Goal: Transaction & Acquisition: Purchase product/service

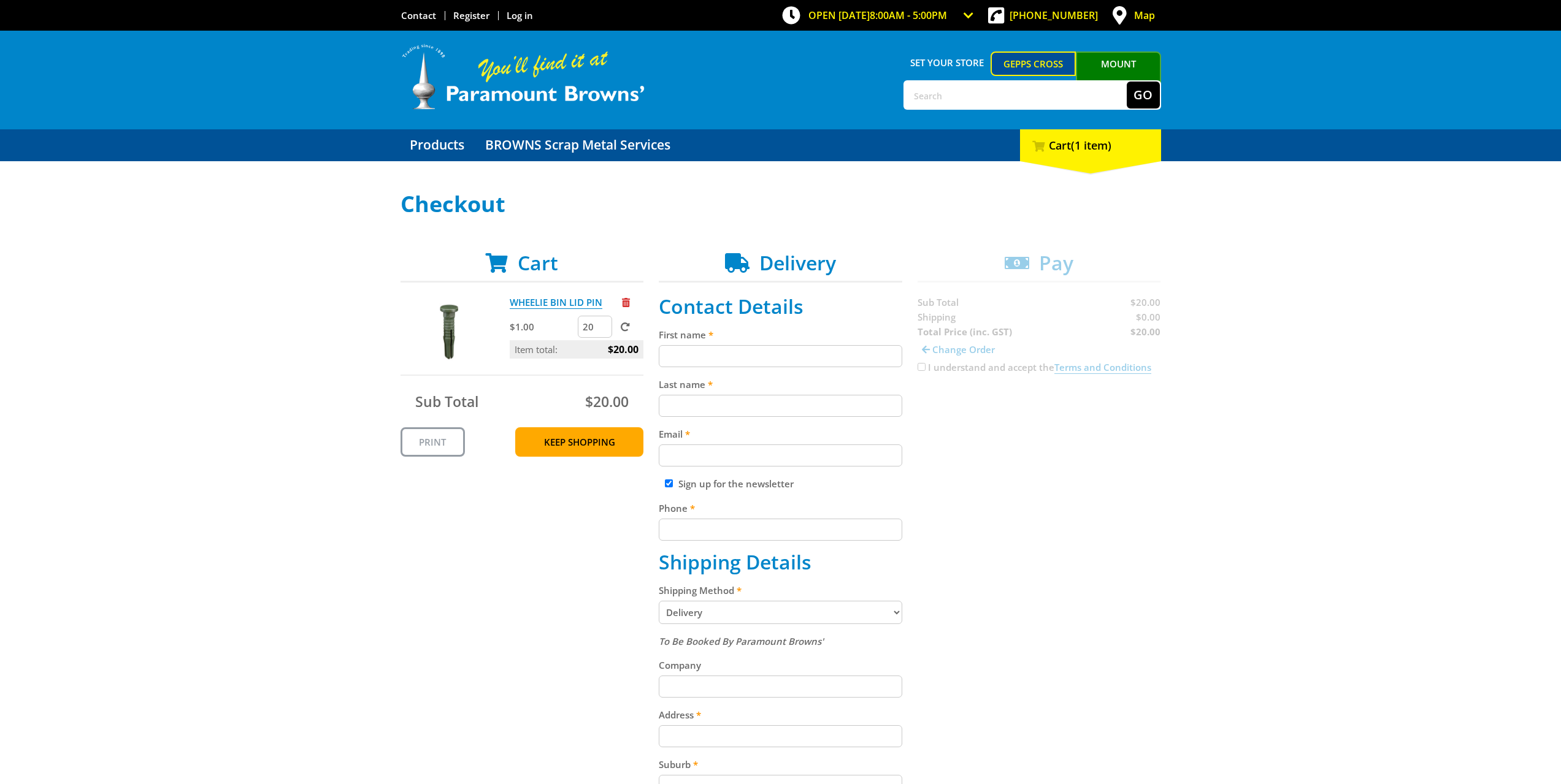
click at [723, 609] on select "Pickup from Gepps Cross Delivery" at bounding box center [780, 612] width 244 height 23
click at [659, 601] on select "Pickup from Gepps Cross Delivery" at bounding box center [780, 612] width 244 height 23
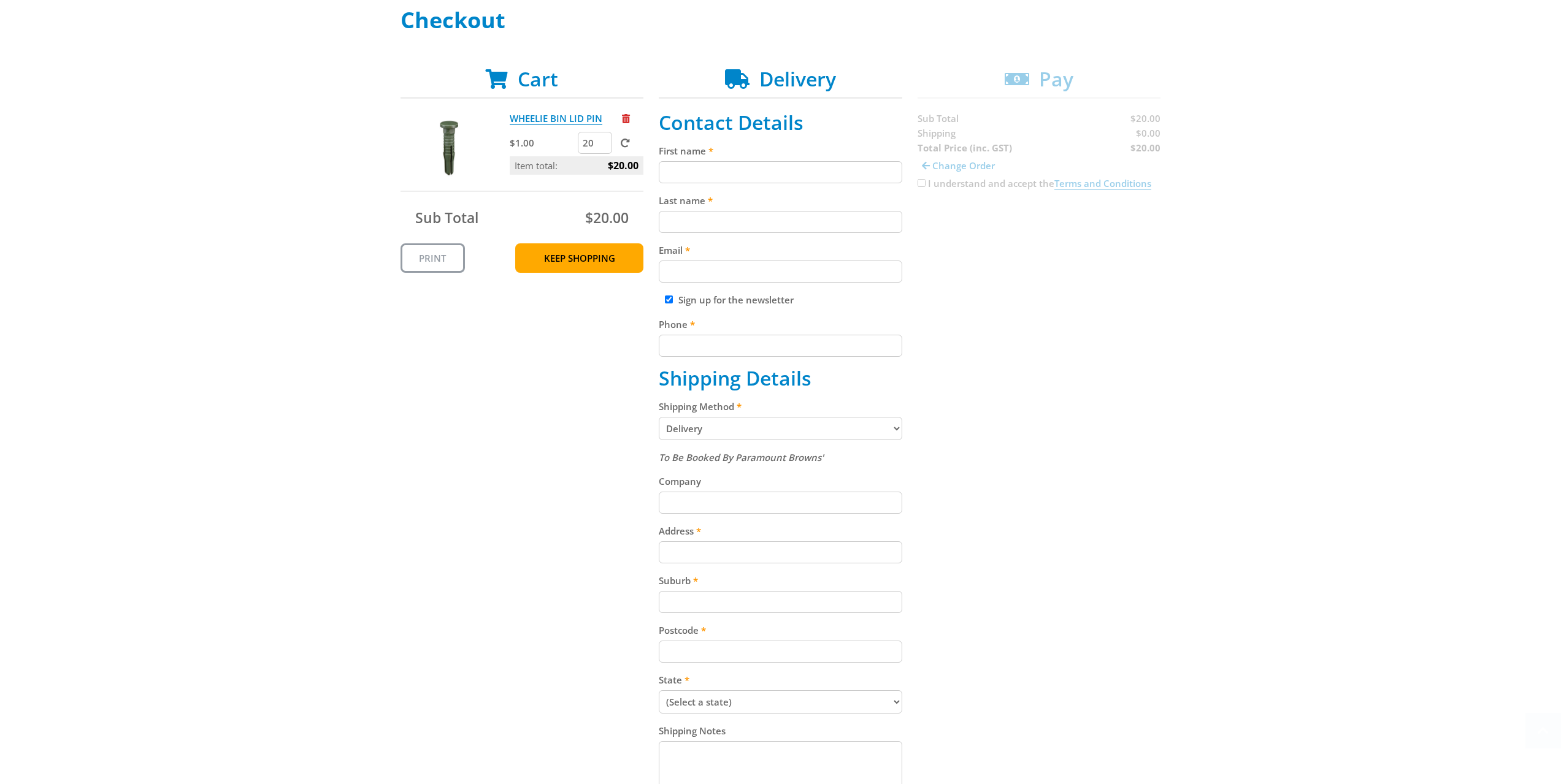
scroll to position [307, 0]
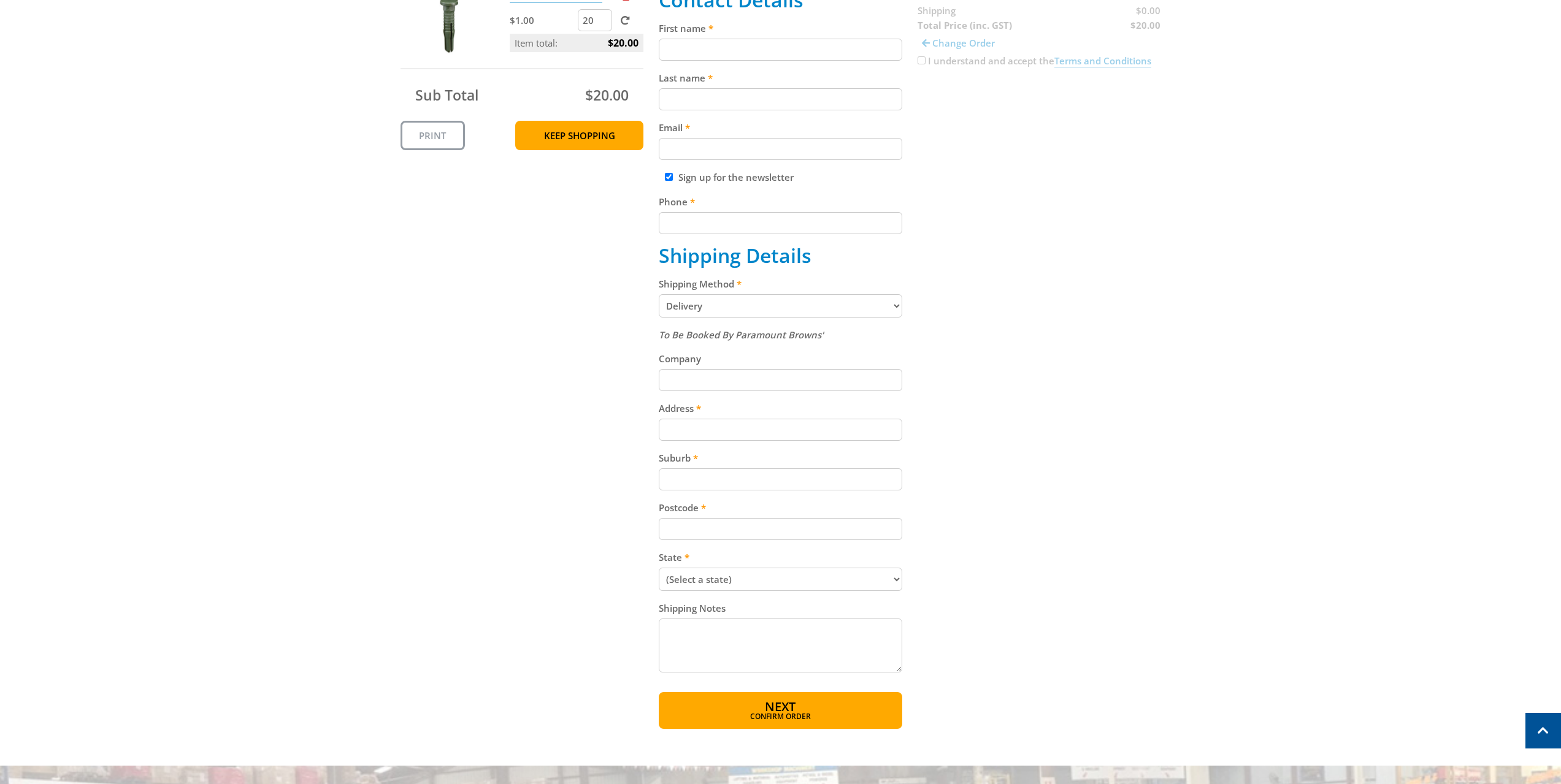
click at [692, 377] on input "Company" at bounding box center [780, 380] width 244 height 22
type input "T"
type input "ATOM Supply"
type input "[STREET_ADDRESS]"
type input "Paget"
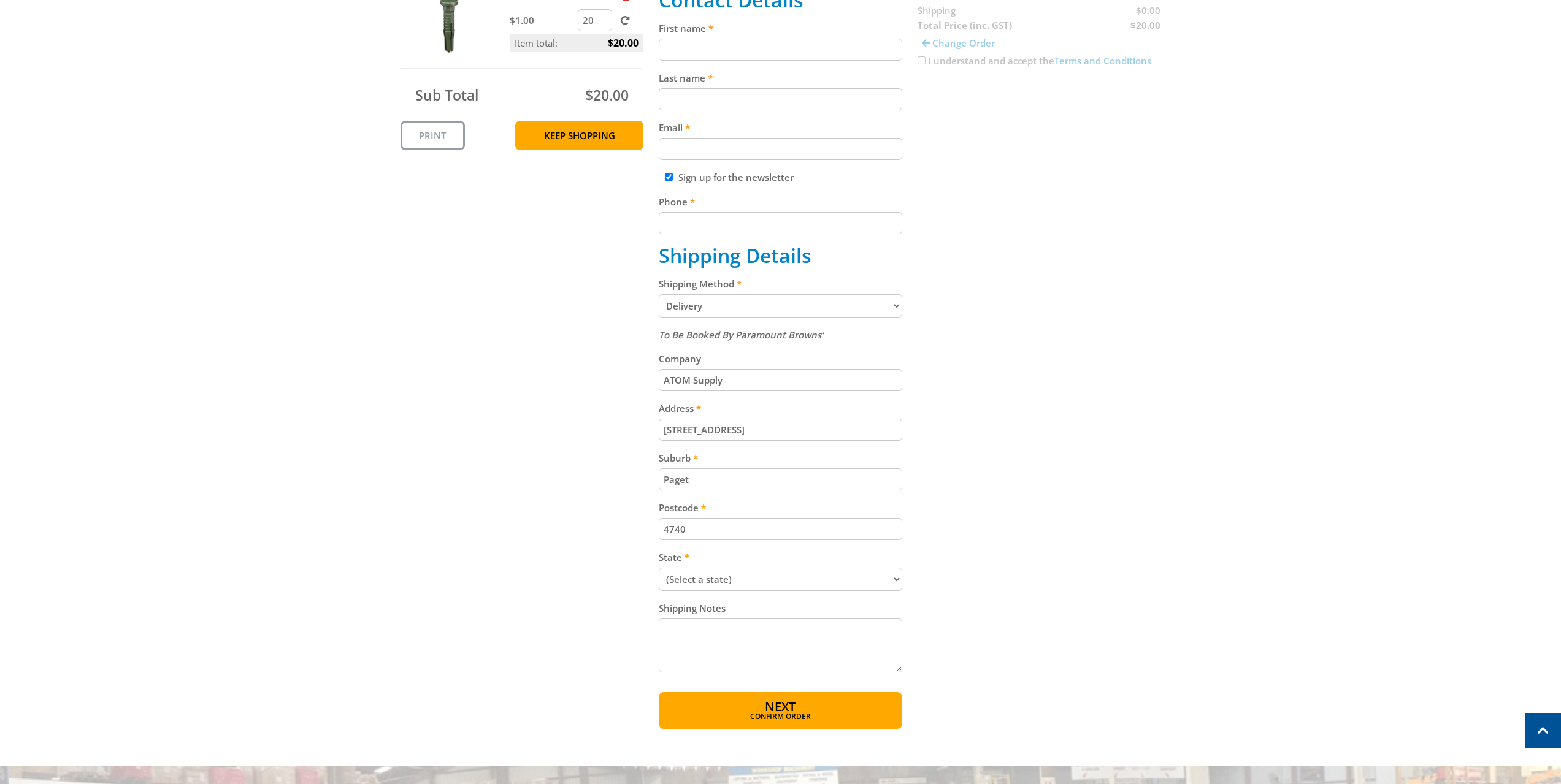
type input "4740"
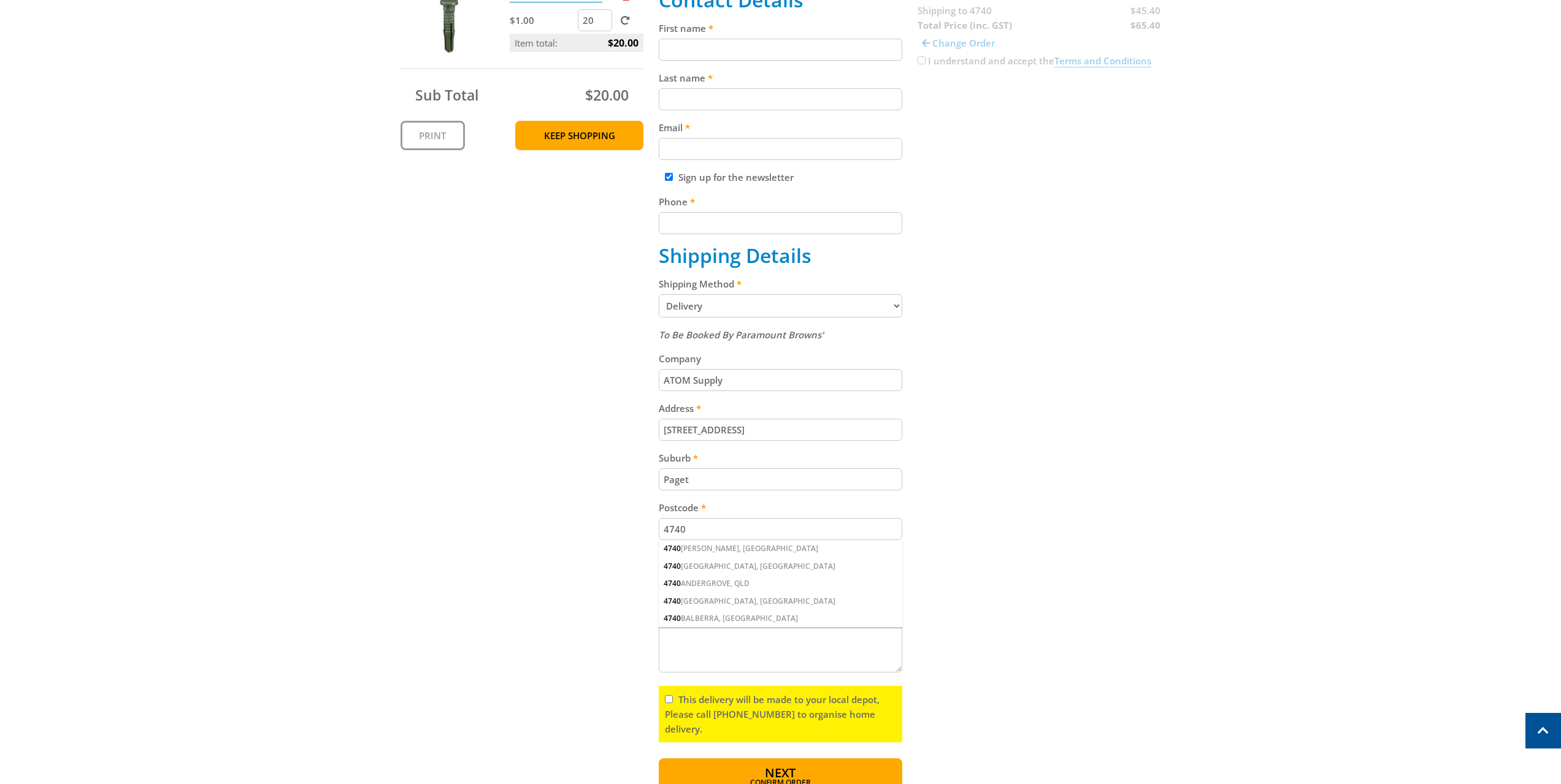
click at [1096, 632] on div "Cart WHEELIE BIN LID PIN $1.00 20 Item total: $20.00 Sub Total $20.00 Print Kee…" at bounding box center [780, 370] width 760 height 850
click at [732, 528] on input "4740" at bounding box center [780, 529] width 244 height 22
click at [1053, 510] on div "Cart WHEELIE BIN LID PIN $1.00 20 Item total: $20.00 Sub Total $20.00 Print Kee…" at bounding box center [780, 370] width 760 height 850
click at [776, 659] on textarea "Shipping Notes" at bounding box center [780, 645] width 244 height 54
click at [717, 484] on input "Paget" at bounding box center [780, 479] width 244 height 22
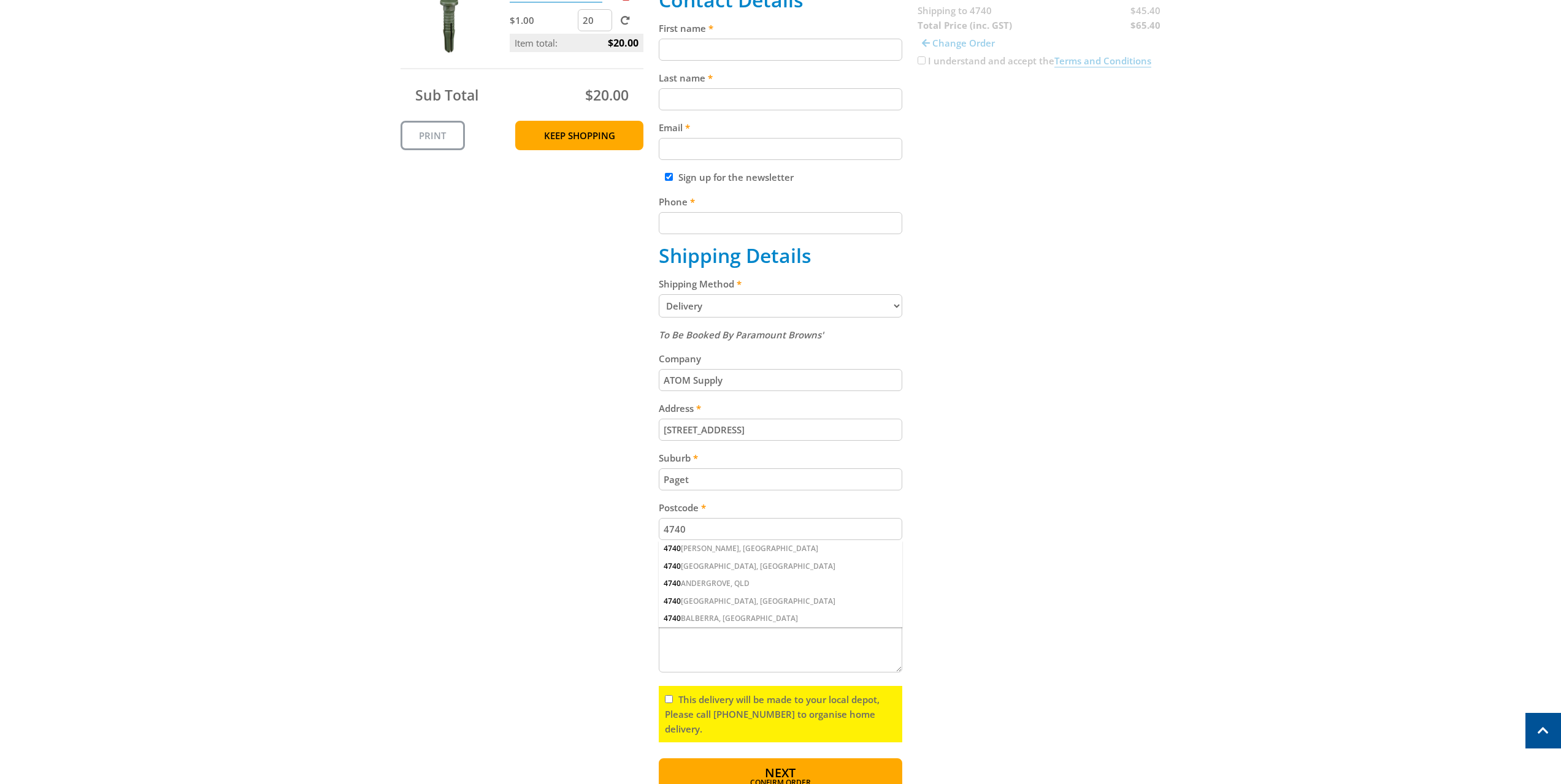
click at [689, 529] on input "4740" at bounding box center [780, 529] width 244 height 22
click at [689, 523] on input "4740" at bounding box center [780, 529] width 244 height 22
click at [754, 550] on div "4740 ALEXANDRA, QLD" at bounding box center [780, 548] width 244 height 17
click at [721, 573] on select "(Select a state) [GEOGRAPHIC_DATA] [GEOGRAPHIC_DATA] [GEOGRAPHIC_DATA] [GEOGRAP…" at bounding box center [780, 579] width 244 height 23
select select "QLD"
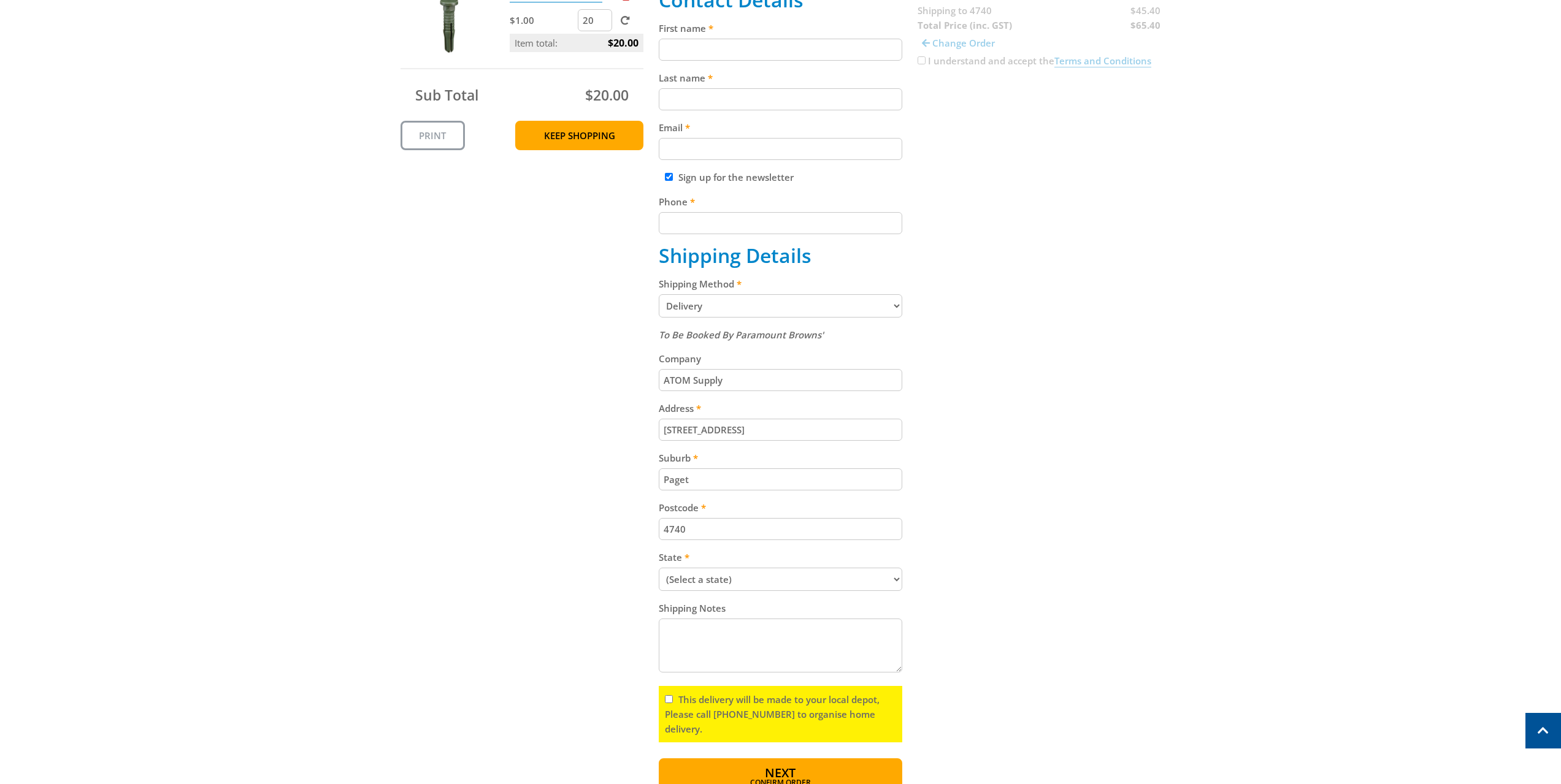
click at [659, 568] on select "(Select a state) [GEOGRAPHIC_DATA] [GEOGRAPHIC_DATA] [GEOGRAPHIC_DATA] [GEOGRAP…" at bounding box center [780, 579] width 244 height 23
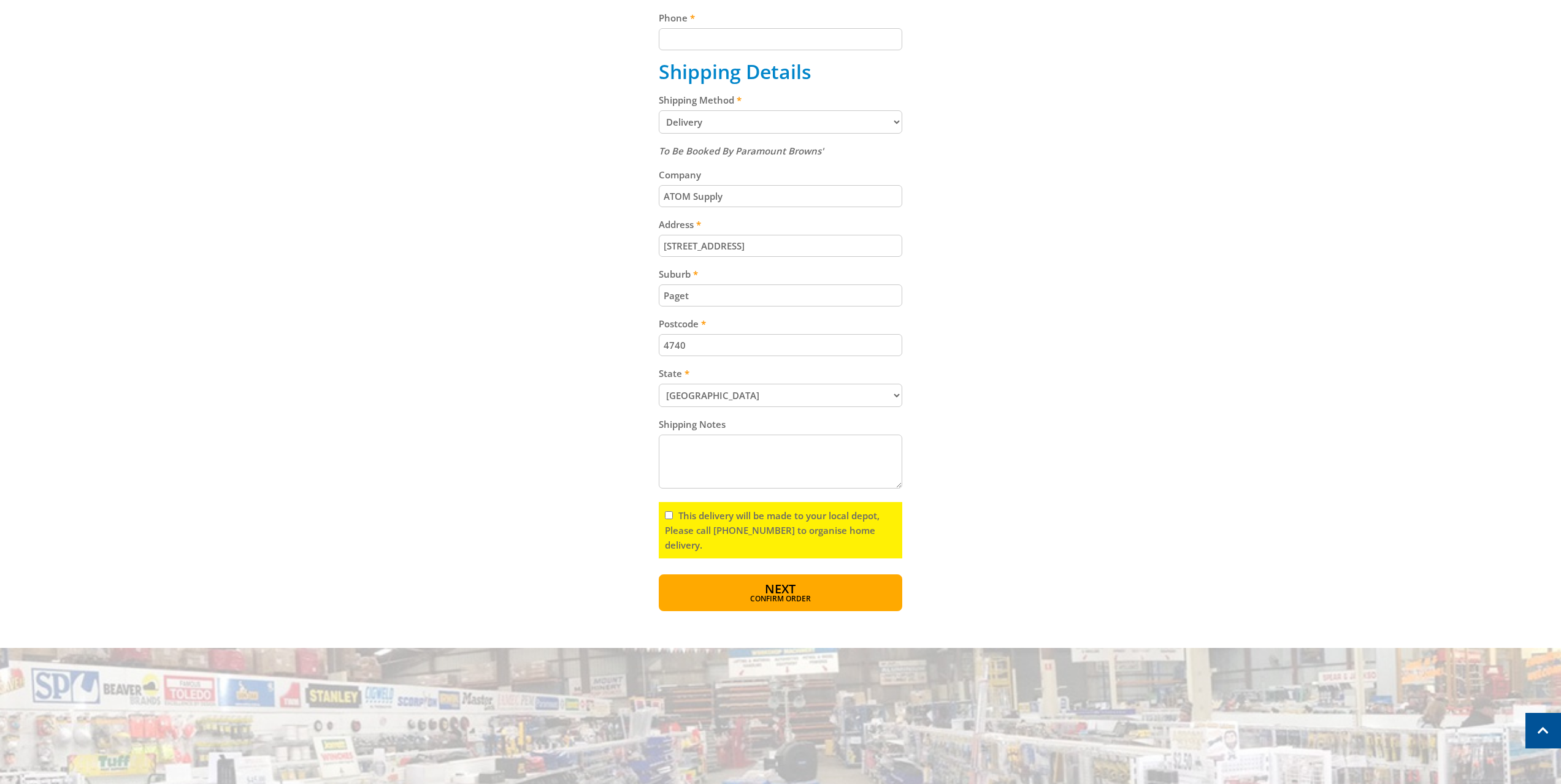
scroll to position [123, 0]
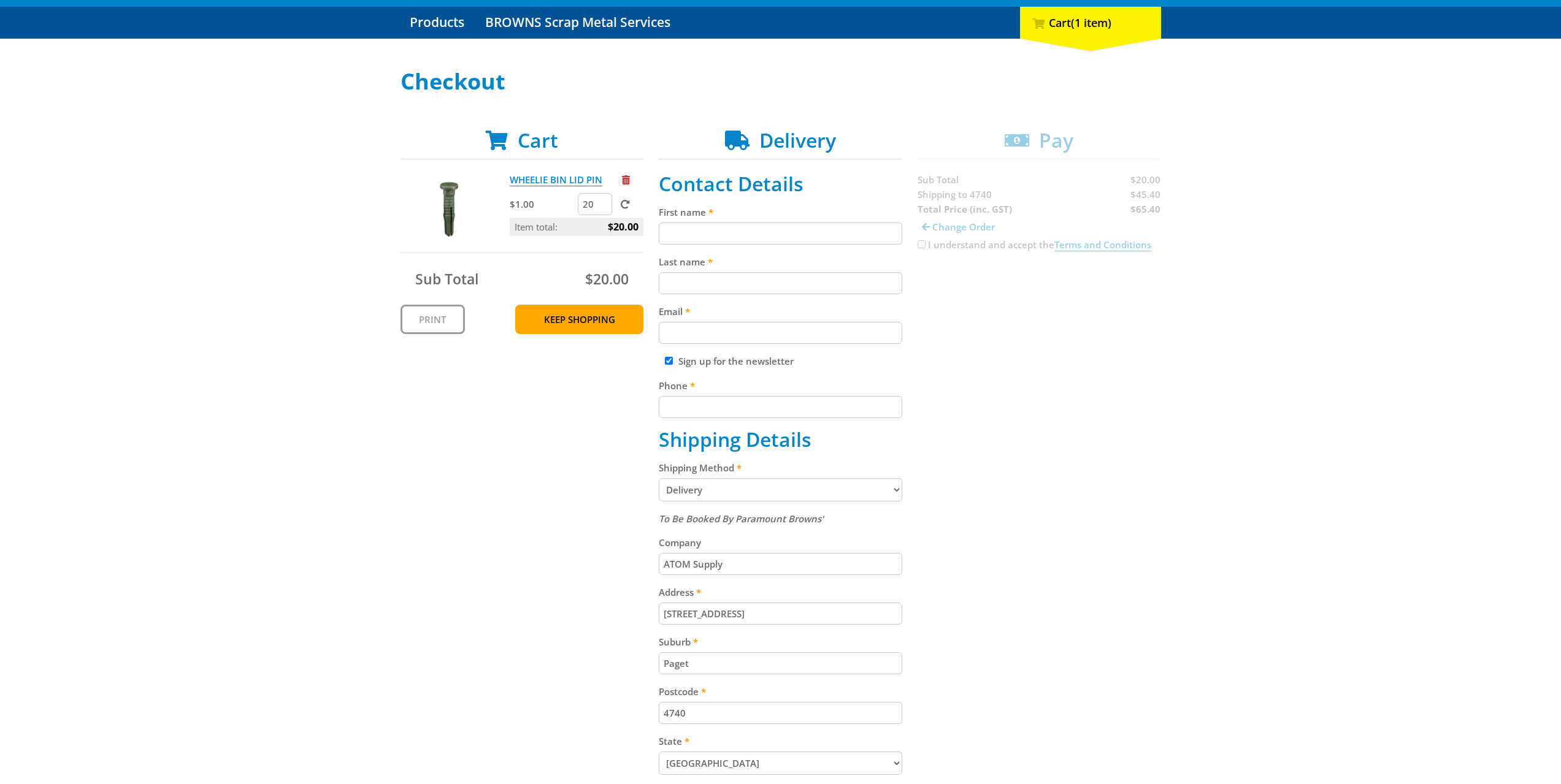
click at [740, 233] on input "First name" at bounding box center [780, 233] width 244 height 22
